Goal: Find specific page/section: Find specific page/section

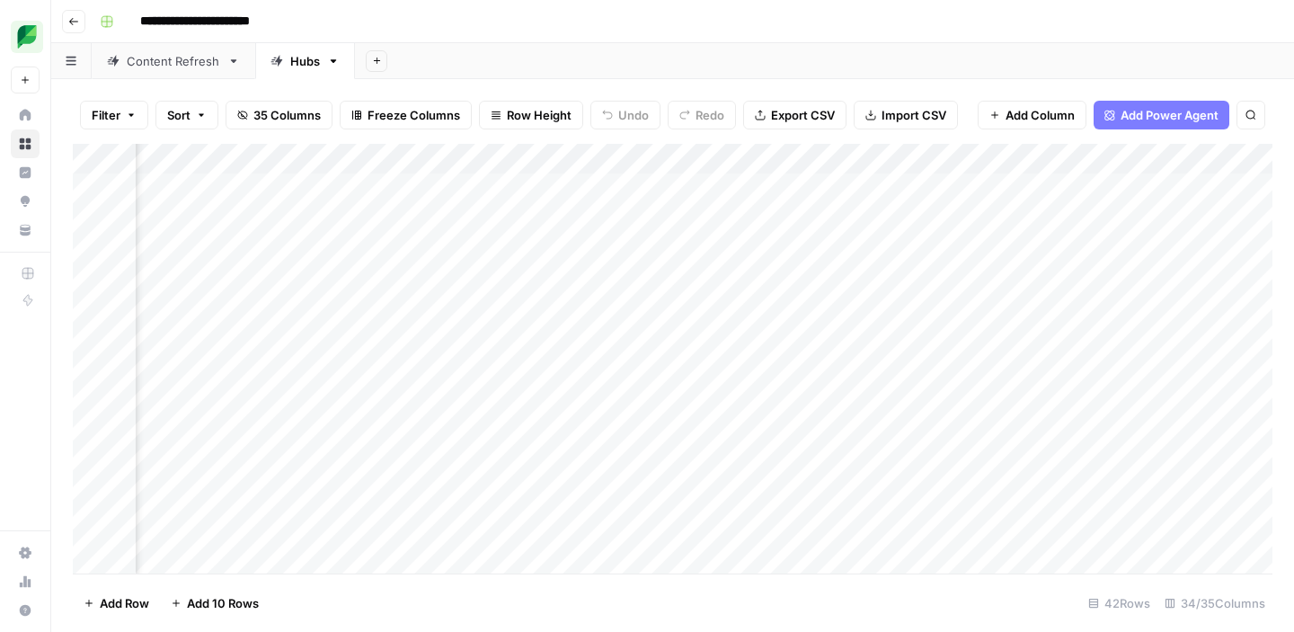
scroll to position [0, 5546]
